Goal: Information Seeking & Learning: Learn about a topic

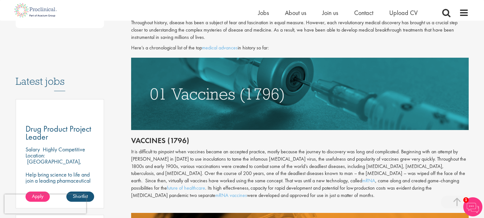
scroll to position [287, 0]
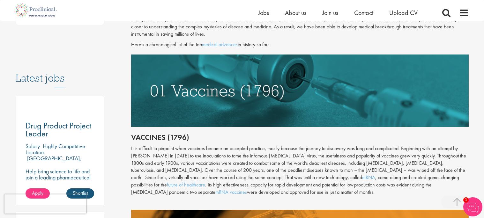
click at [321, 133] on h2 "Vaccines (1796)" at bounding box center [299, 137] width 337 height 8
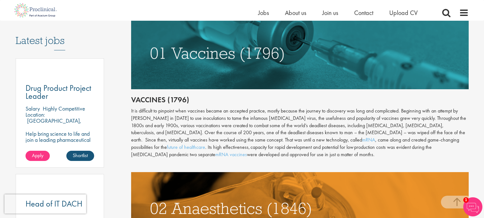
scroll to position [326, 0]
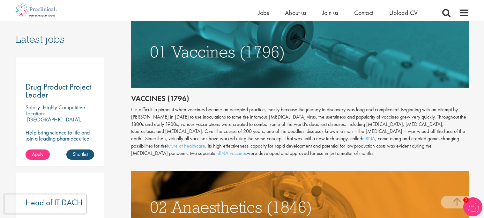
click at [303, 52] on img at bounding box center [299, 52] width 337 height 72
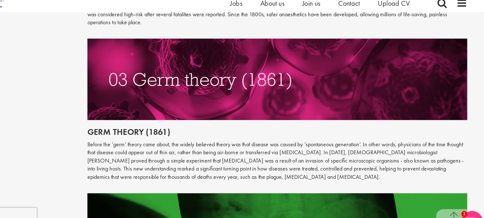
scroll to position [590, 0]
